Goal: Task Accomplishment & Management: Use online tool/utility

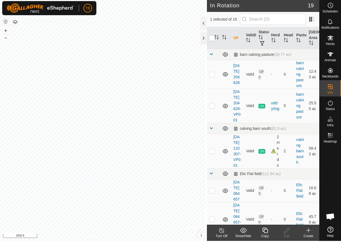
click at [265, 232] on icon at bounding box center [264, 231] width 7 height 7
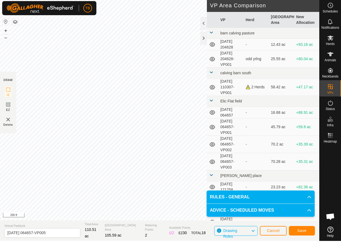
click at [303, 233] on span "Save" at bounding box center [301, 232] width 9 height 4
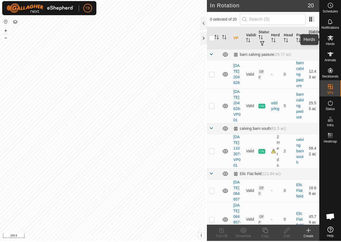
click at [330, 41] on es-mob-svg-icon at bounding box center [330, 39] width 10 height 9
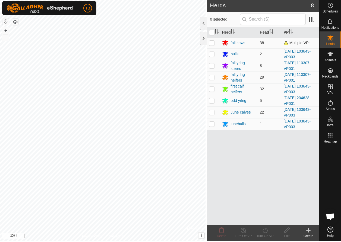
click at [211, 42] on p-checkbox at bounding box center [211, 44] width 5 height 4
checkbox input "true"
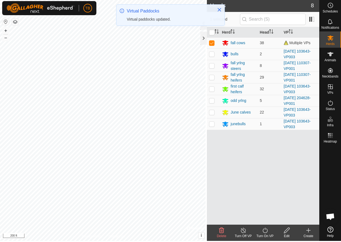
click at [266, 231] on icon at bounding box center [264, 231] width 7 height 7
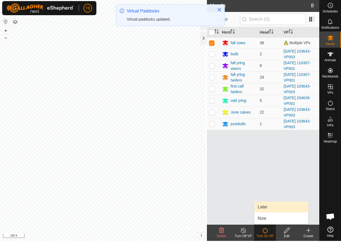
click at [264, 207] on link "Later" at bounding box center [281, 208] width 54 height 11
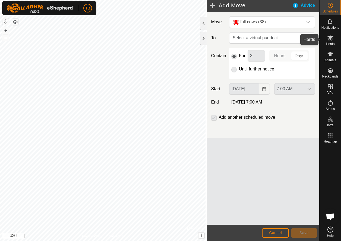
click at [329, 38] on icon at bounding box center [330, 39] width 6 height 5
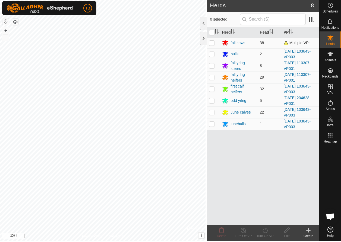
click at [211, 43] on p-checkbox at bounding box center [211, 44] width 5 height 4
checkbox input "true"
click at [265, 231] on icon at bounding box center [264, 231] width 7 height 7
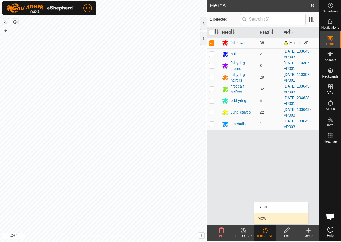
click at [268, 220] on link "Now" at bounding box center [281, 219] width 54 height 11
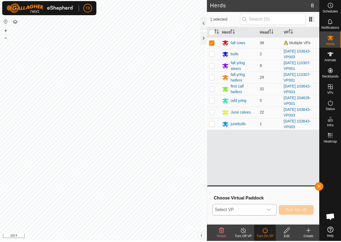
click at [268, 209] on icon "dropdown trigger" at bounding box center [268, 211] width 4 height 4
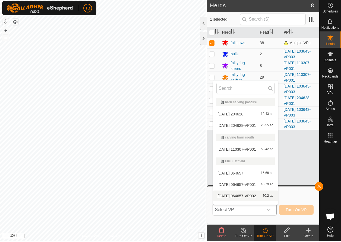
scroll to position [35, 0]
click at [236, 195] on li "[DATE] 064657-VP005 105.59 ac" at bounding box center [245, 196] width 65 height 11
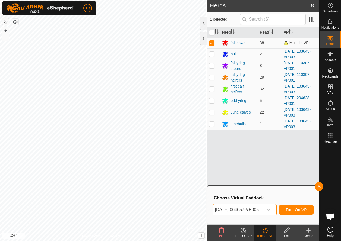
click at [300, 209] on span "Turn On VP" at bounding box center [295, 211] width 21 height 4
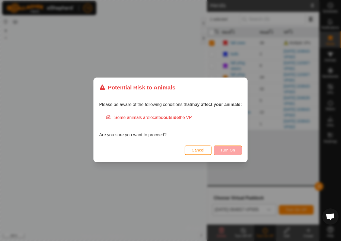
click at [239, 151] on button "Turn On" at bounding box center [227, 151] width 28 height 9
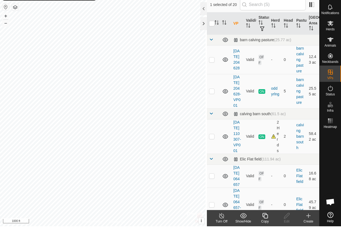
click at [267, 228] on icon at bounding box center [264, 231] width 7 height 7
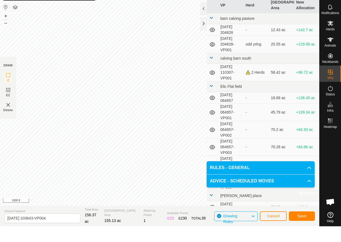
click at [297, 230] on span "Save" at bounding box center [301, 232] width 9 height 4
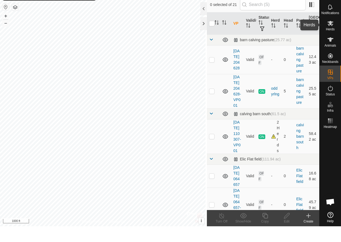
click at [330, 43] on span "Herds" at bounding box center [329, 44] width 9 height 3
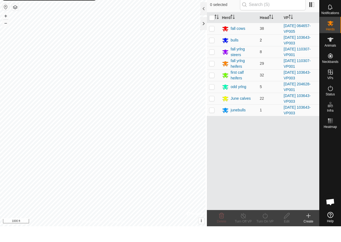
click at [212, 54] on p-checkbox at bounding box center [211, 56] width 5 height 4
checkbox input "true"
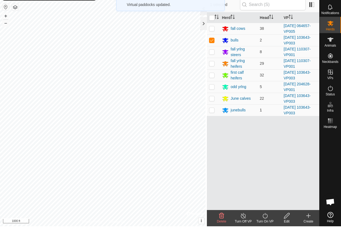
click at [211, 124] on p-checkbox at bounding box center [211, 126] width 5 height 4
checkbox input "true"
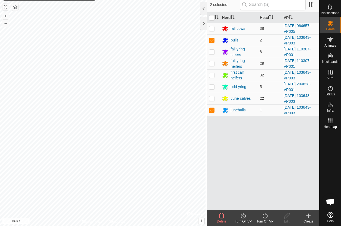
click at [213, 108] on td at bounding box center [213, 114] width 13 height 12
checkbox input "true"
click at [211, 89] on p-checkbox at bounding box center [211, 91] width 5 height 4
checkbox input "true"
click at [265, 229] on icon at bounding box center [264, 231] width 5 height 5
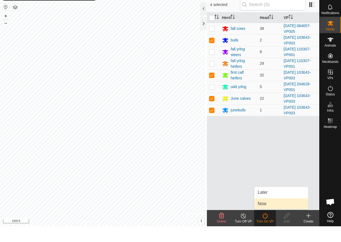
click at [263, 214] on link "Now" at bounding box center [281, 219] width 54 height 11
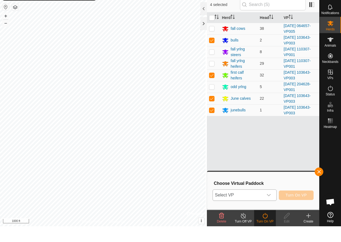
click at [271, 206] on div "dropdown trigger" at bounding box center [268, 211] width 11 height 11
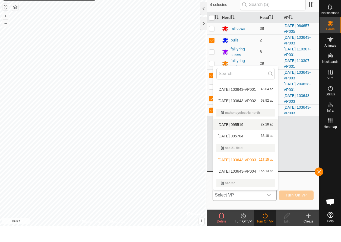
scroll to position [217, 0]
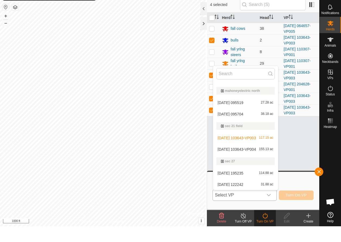
click at [258, 160] on li "2025-08-18 103643-VP004 155.13 ac" at bounding box center [245, 165] width 65 height 11
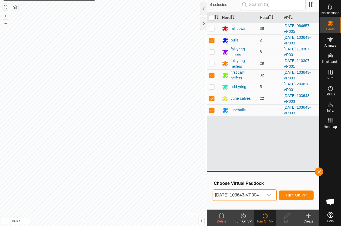
click at [296, 209] on span "Turn On VP" at bounding box center [295, 211] width 21 height 4
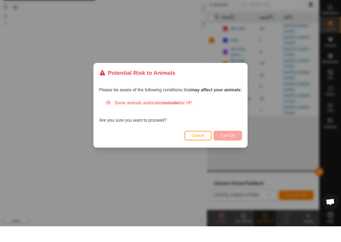
click at [221, 147] on button "Turn On" at bounding box center [227, 151] width 28 height 9
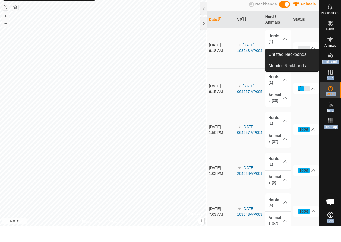
drag, startPoint x: 335, startPoint y: 58, endPoint x: 328, endPoint y: 52, distance: 9.4
click at [328, 65] on div "Neckbands" at bounding box center [329, 73] width 21 height 16
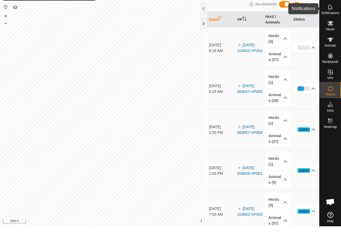
click at [334, 18] on es-notification-svg-icon at bounding box center [330, 22] width 10 height 9
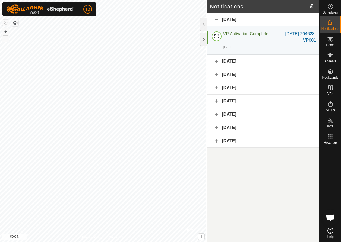
click at [202, 22] on div at bounding box center [203, 24] width 7 height 13
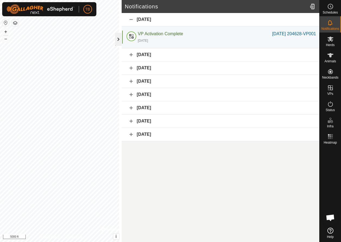
click at [118, 41] on div at bounding box center [118, 39] width 7 height 13
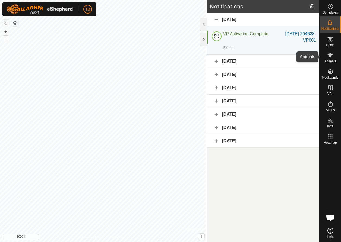
click at [329, 57] on icon at bounding box center [330, 55] width 7 height 7
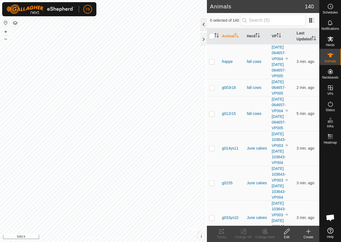
click at [201, 24] on div at bounding box center [203, 24] width 7 height 13
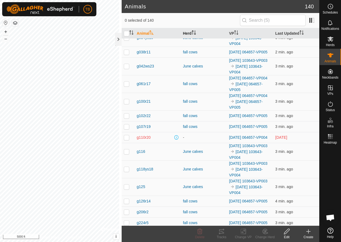
scroll to position [159, 0]
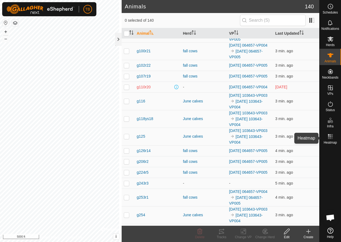
click at [331, 140] on es-heatmap-svg-icon at bounding box center [330, 136] width 10 height 9
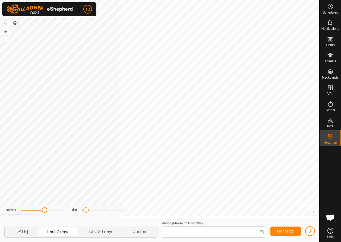
type input "Sep 03, 2025 - Sep 09, 2025"
click at [194, 240] on div "Privacy Policy Contact Us creek calving pasture Type: trough Capacity: 100L Wat…" at bounding box center [159, 121] width 319 height 242
